Goal: Transaction & Acquisition: Purchase product/service

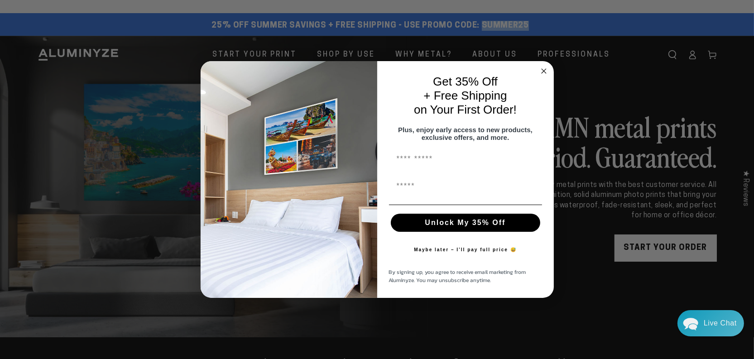
drag, startPoint x: 479, startPoint y: 29, endPoint x: 526, endPoint y: 28, distance: 46.6
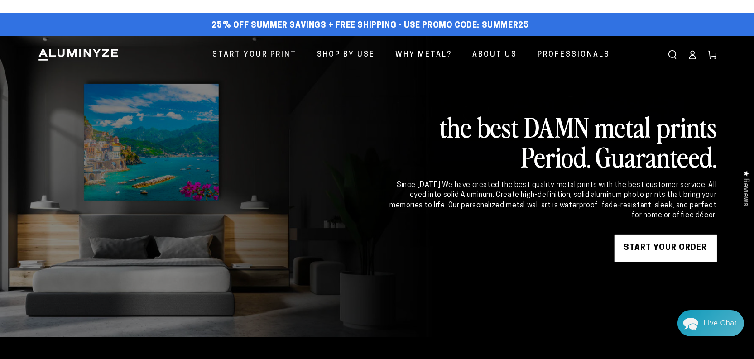
drag, startPoint x: 523, startPoint y: 27, endPoint x: 508, endPoint y: 84, distance: 59.1
click at [507, 87] on link at bounding box center [377, 186] width 754 height 301
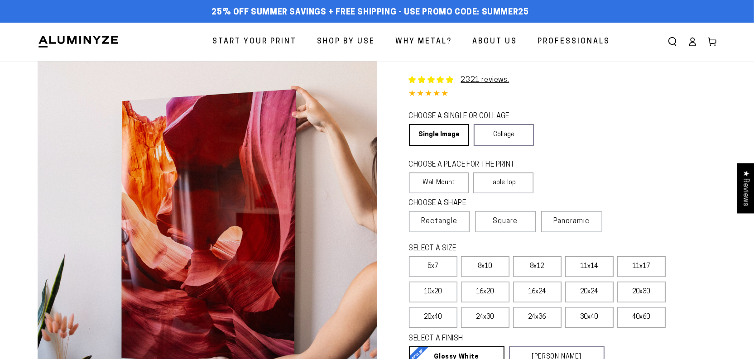
select select "**********"
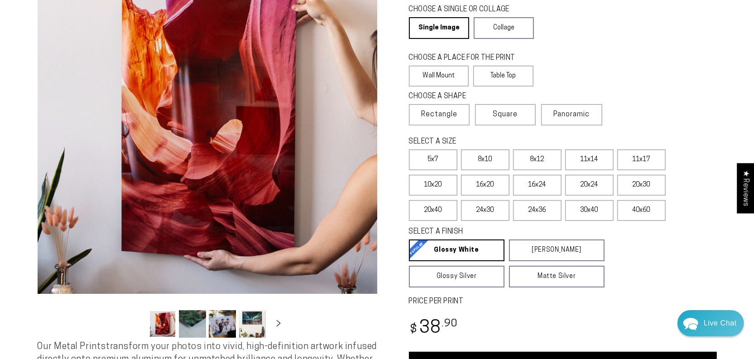
scroll to position [123, 0]
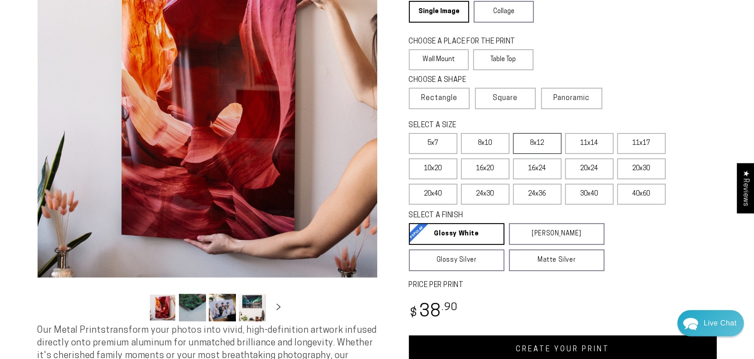
click at [550, 154] on label "8x12" at bounding box center [537, 143] width 48 height 21
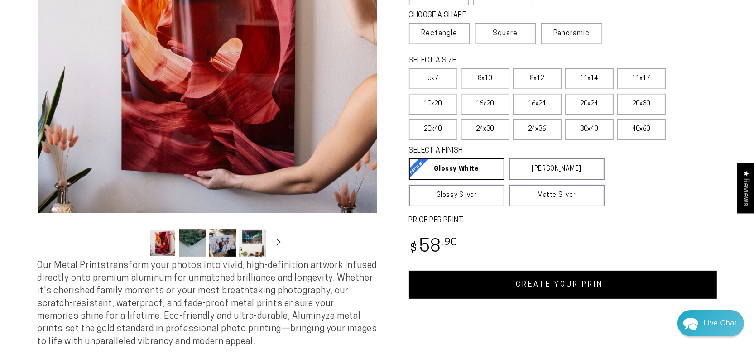
scroll to position [206, 0]
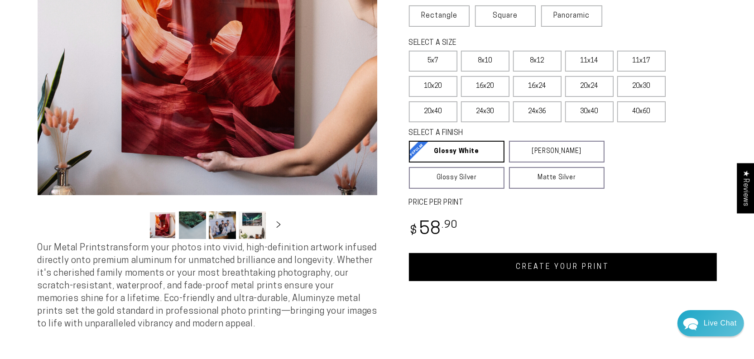
click at [562, 281] on link "CREATE YOUR PRINT" at bounding box center [563, 267] width 308 height 28
select select "**********"
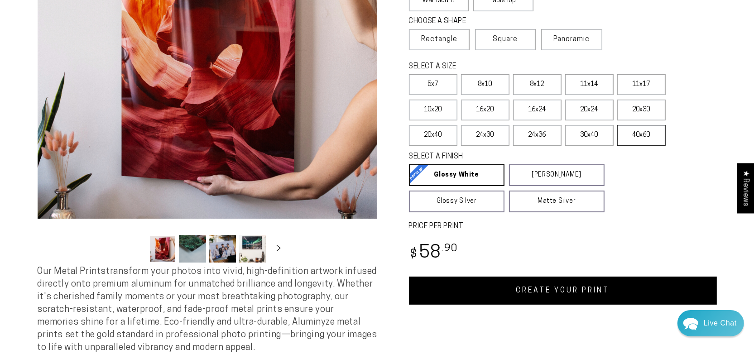
scroll to position [164, 0]
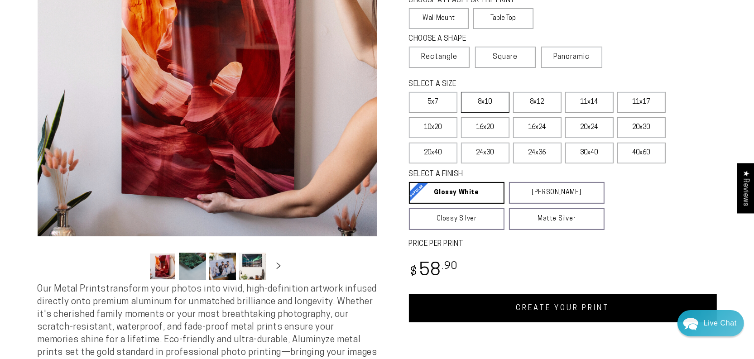
click at [484, 113] on label "8x10" at bounding box center [485, 102] width 48 height 21
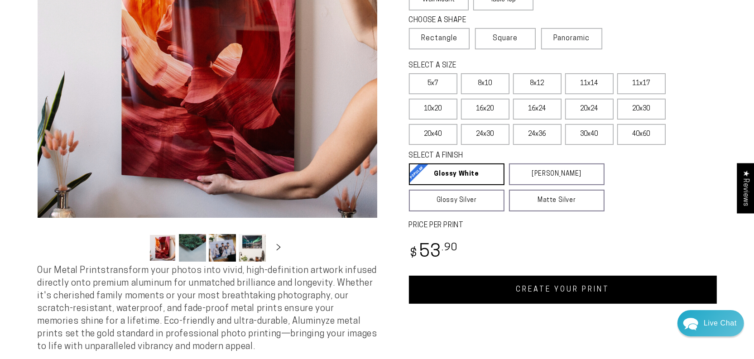
scroll to position [206, 0]
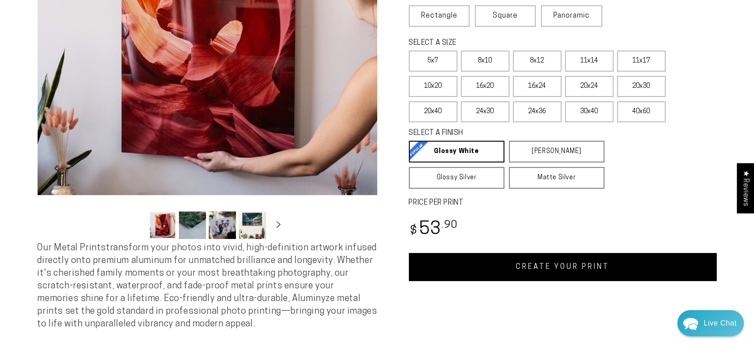
click at [579, 281] on link "CREATE YOUR PRINT" at bounding box center [563, 267] width 308 height 28
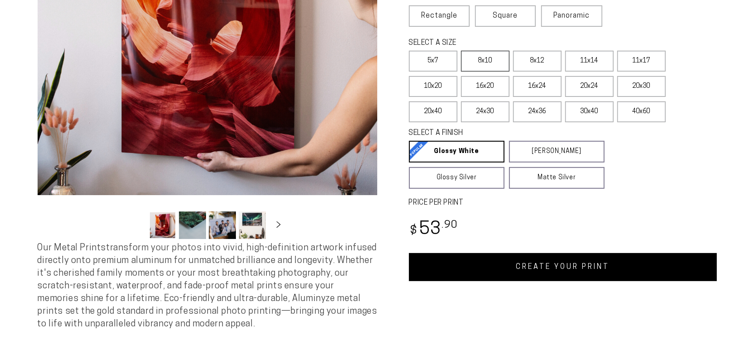
scroll to position [206, 0]
select select "**********"
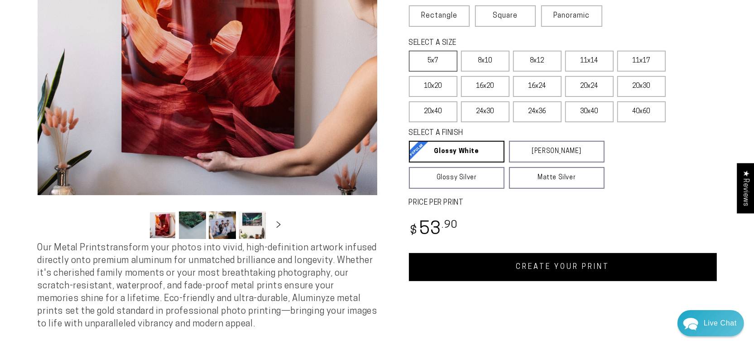
click at [445, 72] on label "5x7" at bounding box center [433, 61] width 48 height 21
click at [565, 281] on link "CREATE YOUR PRINT" at bounding box center [563, 267] width 308 height 28
